Goal: Find specific page/section: Find specific page/section

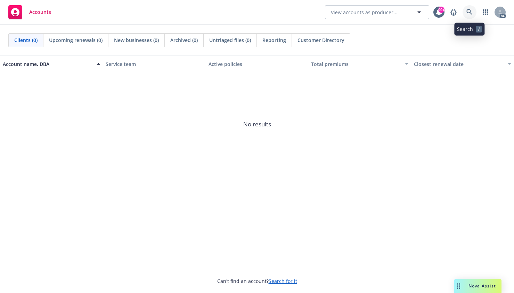
click at [467, 9] on icon at bounding box center [469, 12] width 6 height 6
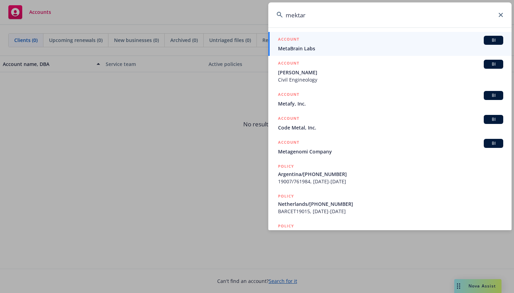
click at [292, 13] on input "mektar" at bounding box center [389, 14] width 243 height 25
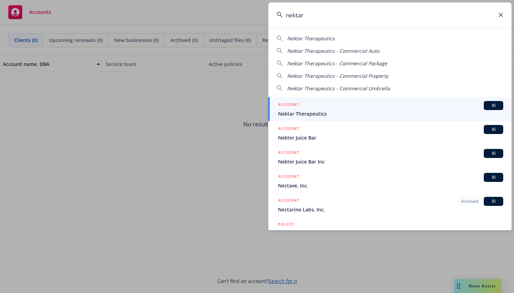
type input "nektar"
click at [289, 110] on span "Nektar Therapeutics" at bounding box center [390, 113] width 225 height 7
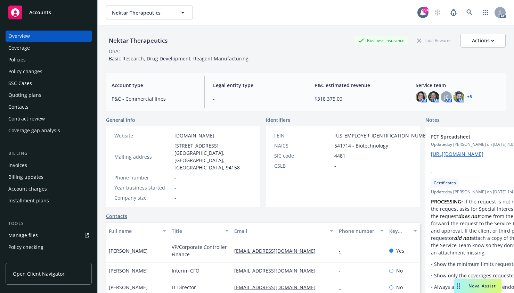
click at [14, 48] on div "Coverage" at bounding box center [19, 47] width 22 height 11
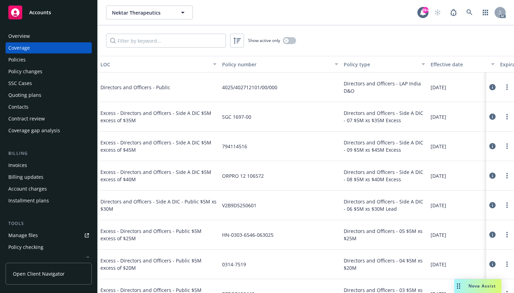
click at [19, 56] on div "Policies" at bounding box center [16, 59] width 17 height 11
